Goal: Book appointment/travel/reservation

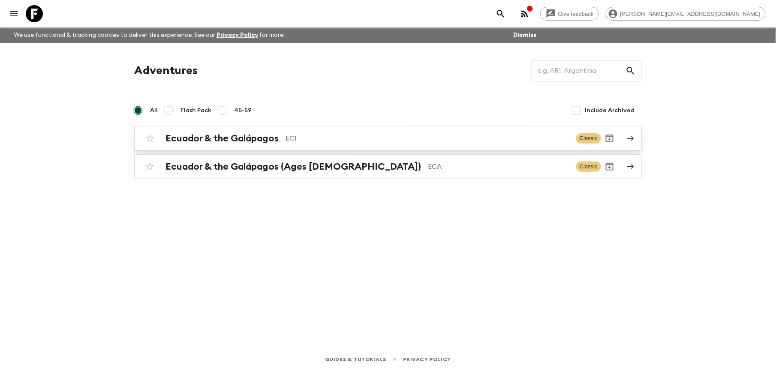
click at [249, 139] on h2 "Ecuador & the Galápagos" at bounding box center [222, 138] width 113 height 11
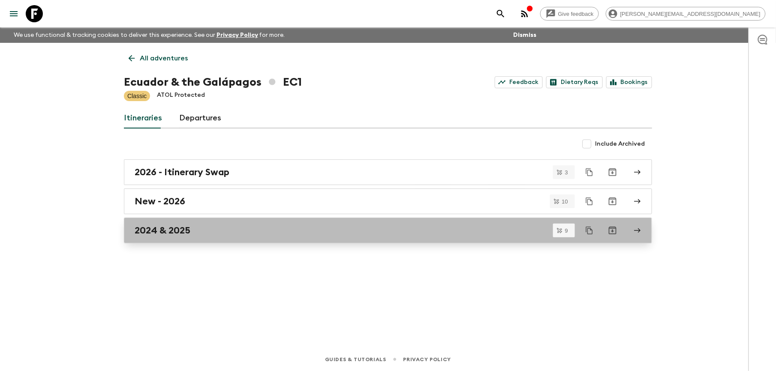
click at [181, 232] on h2 "2024 & 2025" at bounding box center [163, 230] width 56 height 11
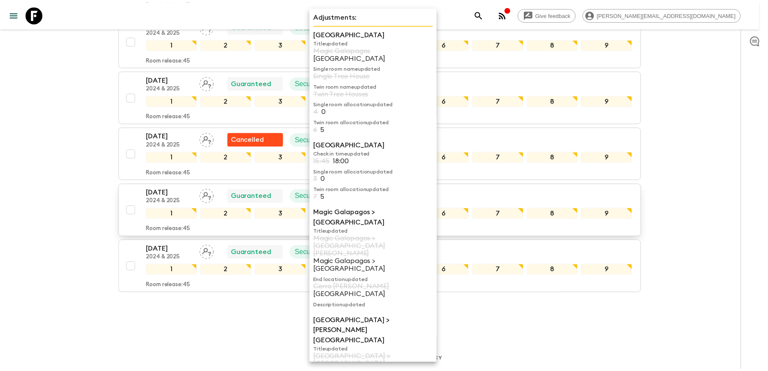
scroll to position [401, 0]
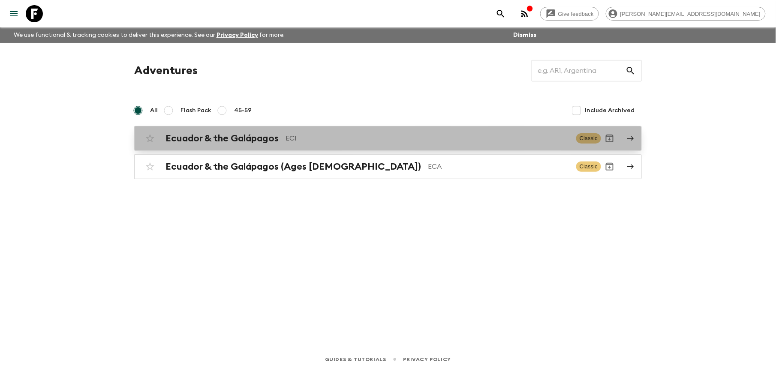
click at [220, 139] on h2 "Ecuador & the Galápagos" at bounding box center [222, 138] width 113 height 11
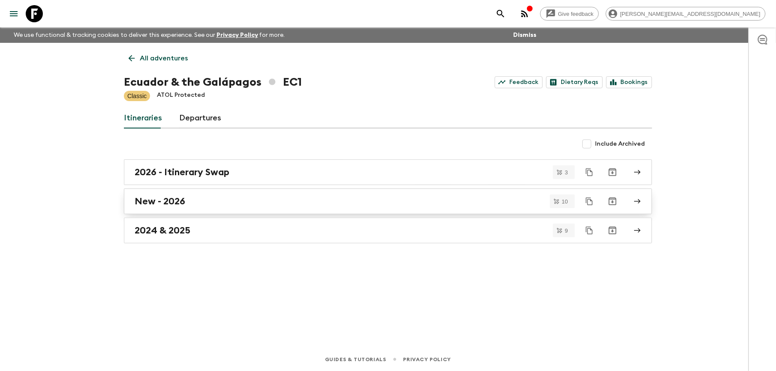
click at [150, 199] on h2 "New - 2026" at bounding box center [160, 201] width 51 height 11
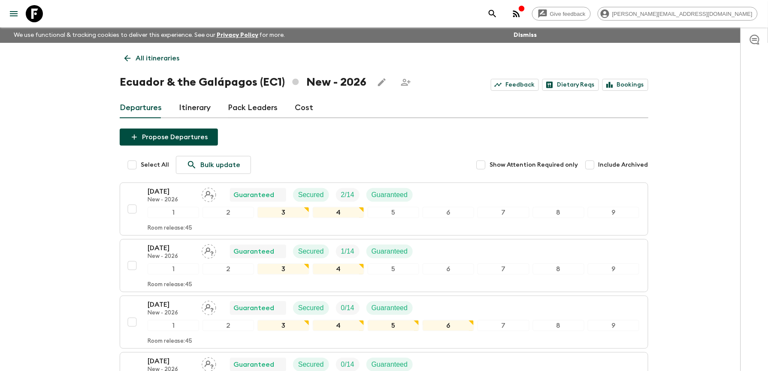
click at [145, 53] on p "All itineraries" at bounding box center [158, 58] width 44 height 10
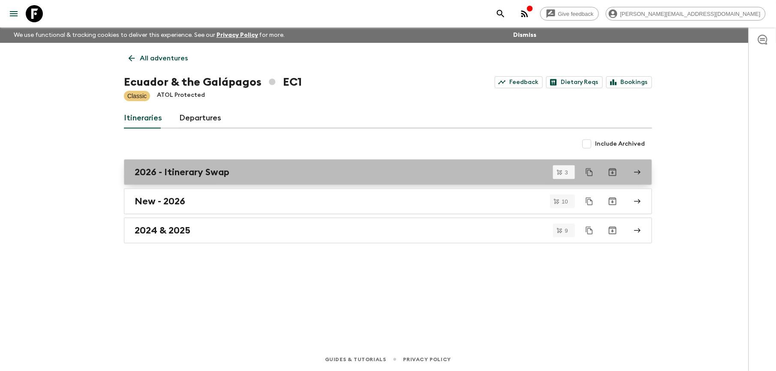
click at [180, 171] on h2 "2026 - Itinerary Swap" at bounding box center [182, 172] width 95 height 11
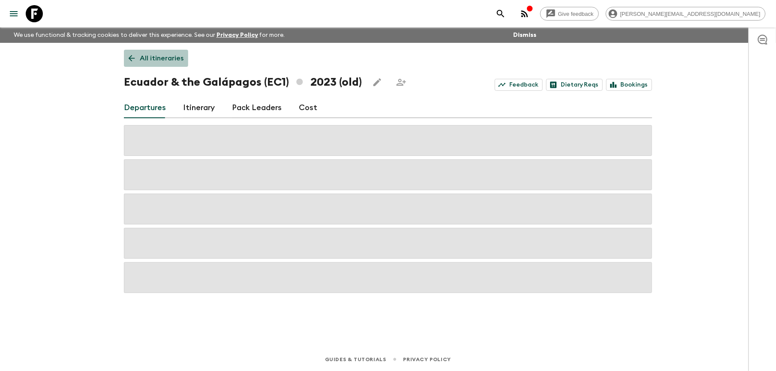
click at [165, 57] on p "All itineraries" at bounding box center [162, 58] width 44 height 10
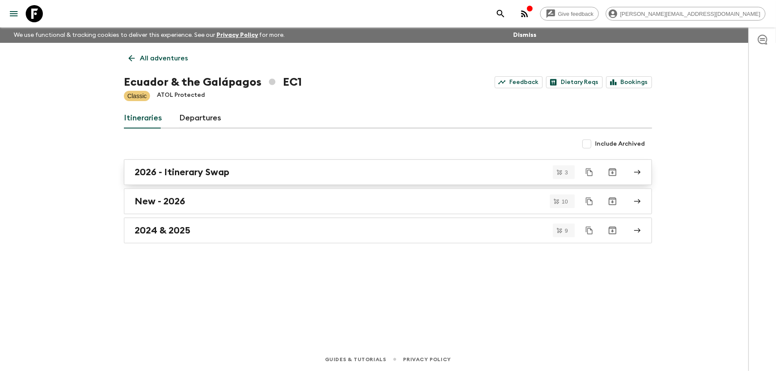
click at [187, 172] on h2 "2026 - Itinerary Swap" at bounding box center [182, 172] width 95 height 11
